Goal: Navigation & Orientation: Go to known website

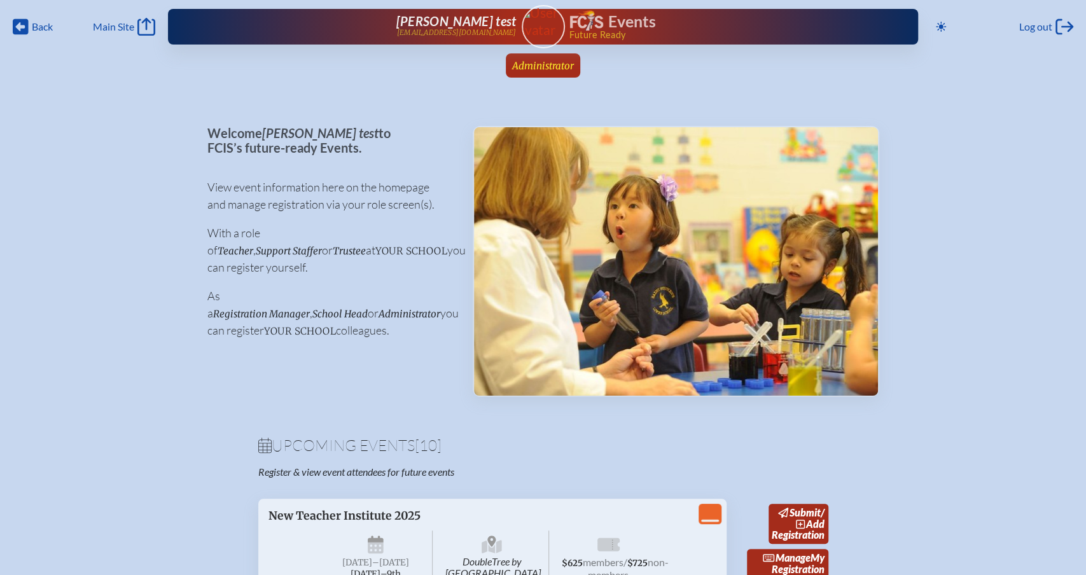
click at [547, 64] on span "Administrator" at bounding box center [543, 66] width 62 height 12
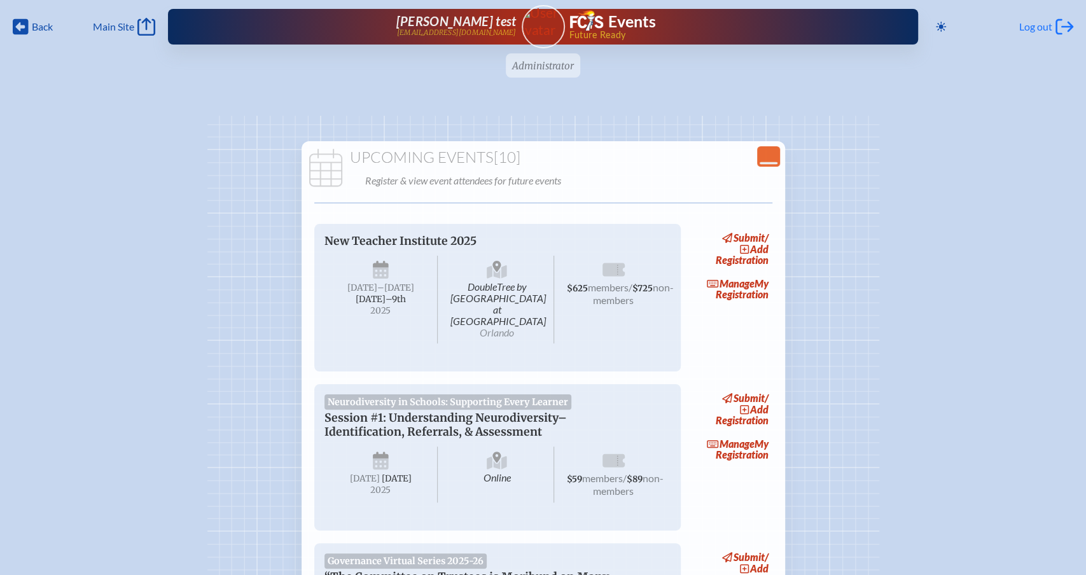
click at [1043, 32] on span "Log out" at bounding box center [1035, 26] width 33 height 13
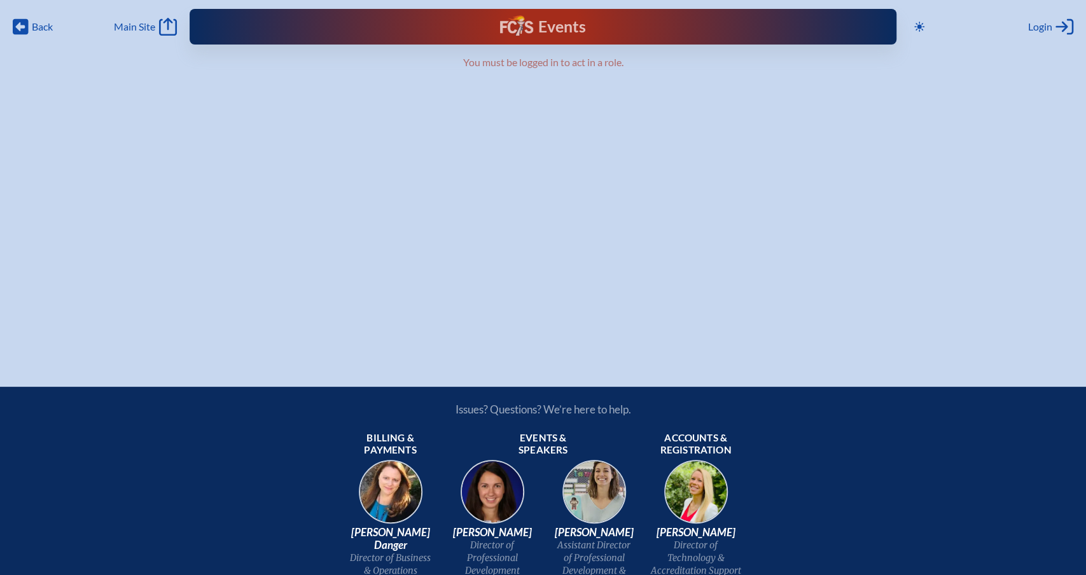
click at [549, 19] on h1 "Events" at bounding box center [562, 27] width 48 height 16
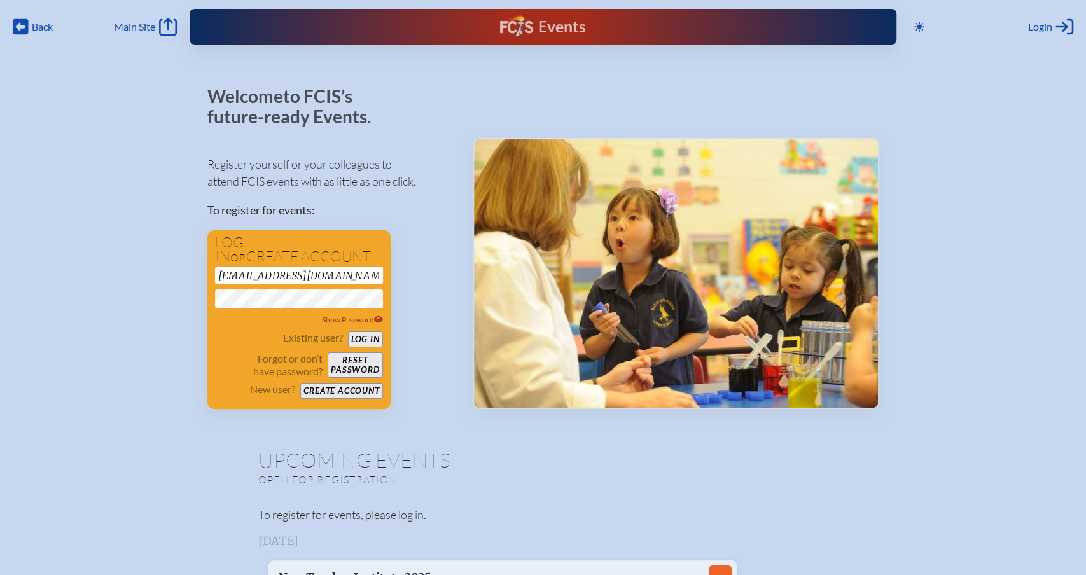
drag, startPoint x: 318, startPoint y: 270, endPoint x: 179, endPoint y: 264, distance: 139.5
